Goal: Information Seeking & Learning: Find specific page/section

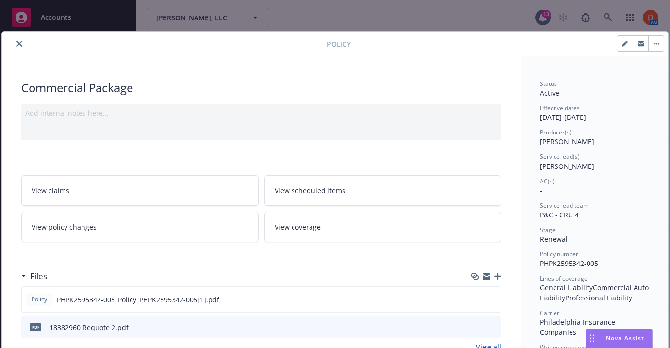
scroll to position [29, 0]
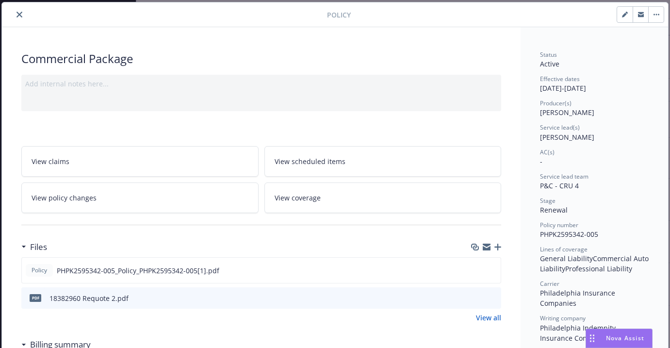
click at [16, 8] on div "Policy" at bounding box center [335, 14] width 666 height 25
click at [17, 20] on div "Policy" at bounding box center [335, 14] width 666 height 25
click at [17, 18] on button "close" at bounding box center [20, 15] width 12 height 12
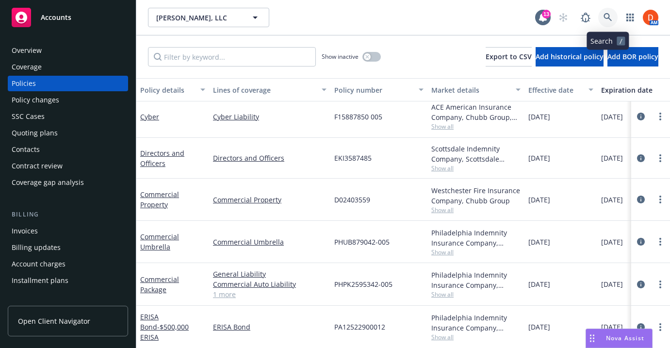
click at [612, 12] on link at bounding box center [607, 17] width 19 height 19
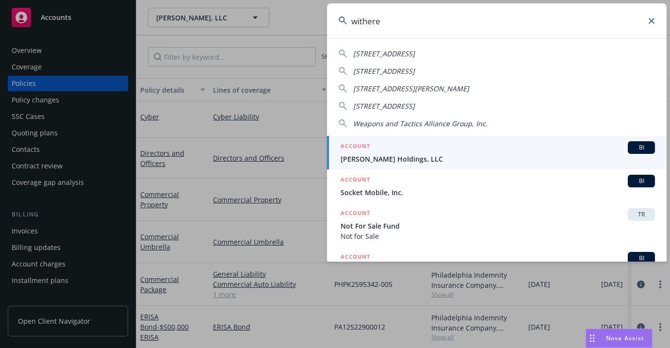
type input "withered"
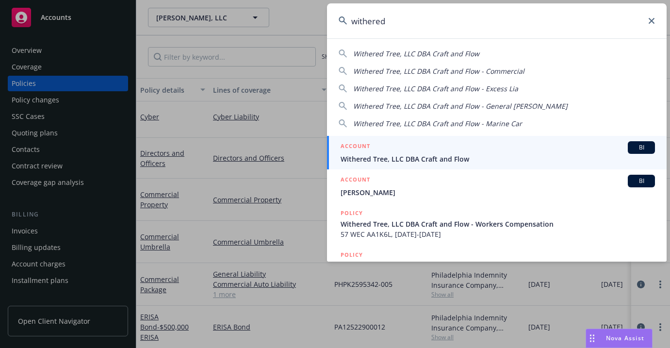
click at [552, 145] on div "ACCOUNT BI" at bounding box center [497, 147] width 314 height 13
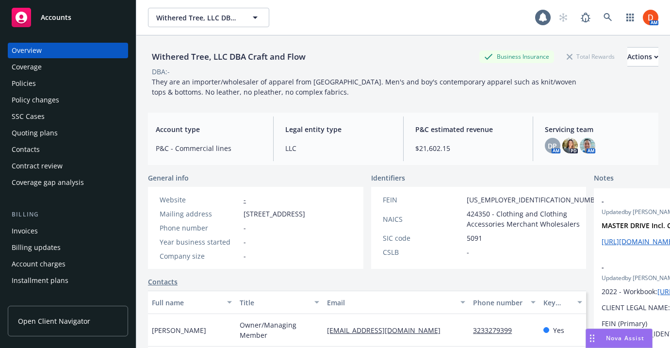
click at [83, 85] on div "Policies" at bounding box center [68, 84] width 113 height 16
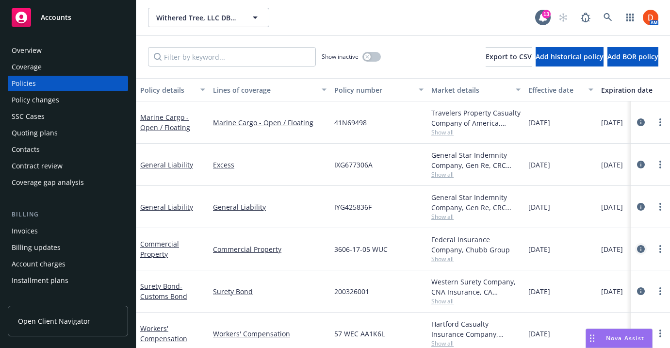
click at [637, 252] on icon "circleInformation" at bounding box center [641, 249] width 8 height 8
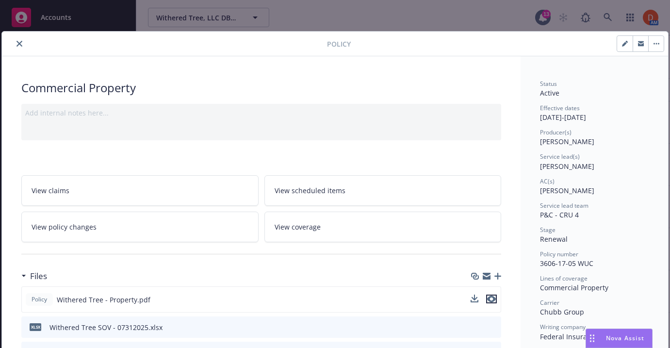
click at [495, 300] on button "preview file" at bounding box center [491, 298] width 11 height 9
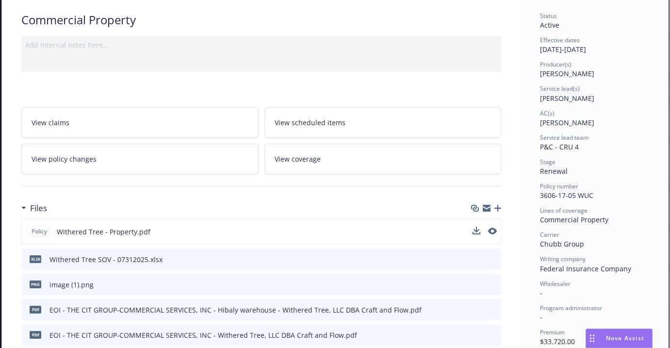
scroll to position [127, 0]
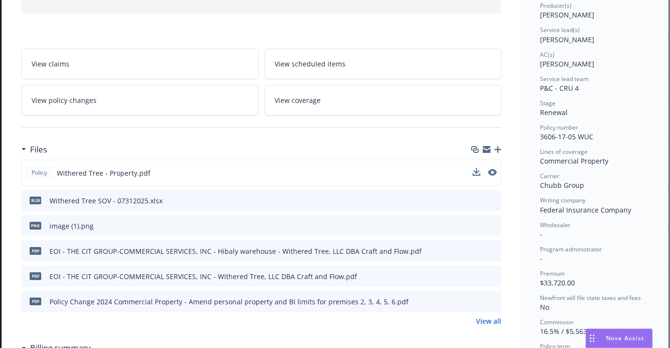
click at [485, 321] on link "View all" at bounding box center [488, 321] width 25 height 10
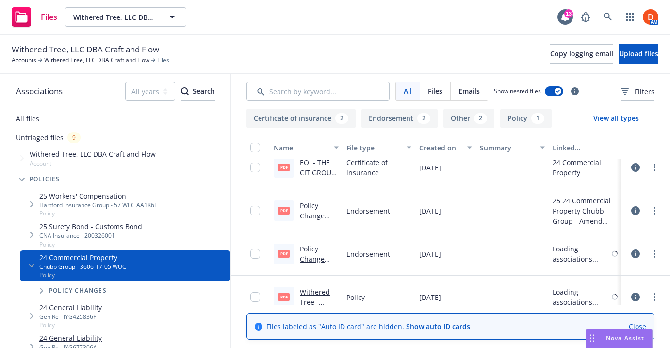
scroll to position [156, 0]
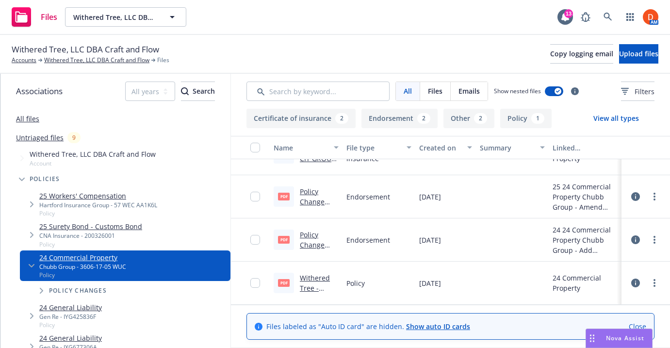
click at [307, 198] on link "Policy Change 2024 Commercial Property - Amend personal property and BI limits …" at bounding box center [319, 252] width 39 height 131
